Goal: Register for event/course

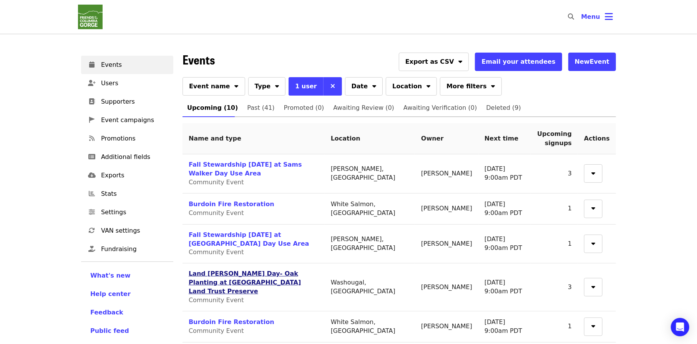
click at [238, 270] on link "Land [PERSON_NAME] Day- Oak Planting at [GEOGRAPHIC_DATA] Land Trust Preserve" at bounding box center [245, 282] width 112 height 25
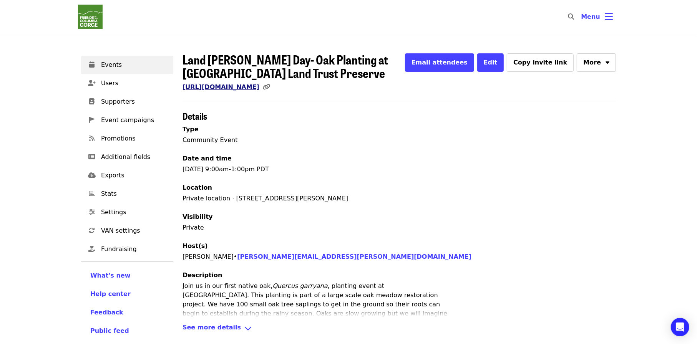
click at [222, 86] on link "[URL][DOMAIN_NAME]" at bounding box center [220, 86] width 77 height 7
click at [121, 68] on span "Events" at bounding box center [134, 64] width 66 height 9
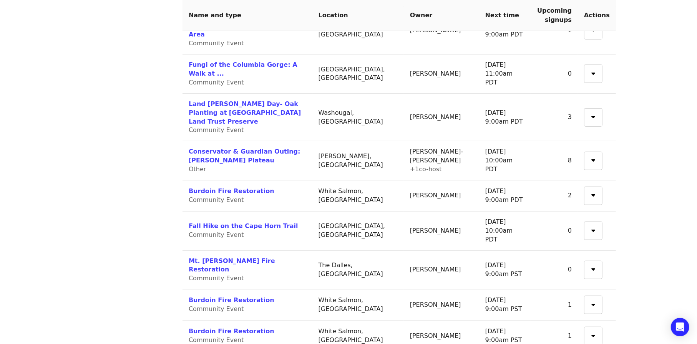
scroll to position [428, 0]
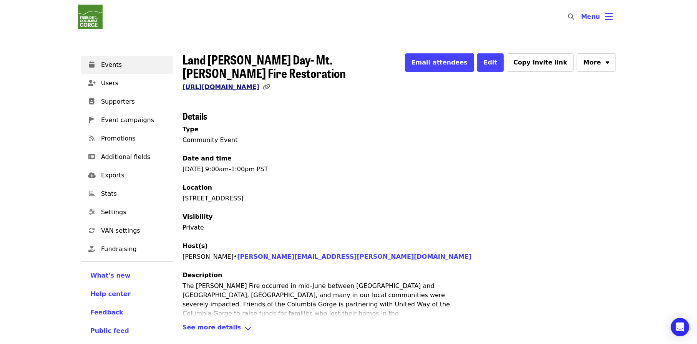
click at [259, 83] on link "[URL][DOMAIN_NAME]" at bounding box center [220, 86] width 77 height 7
